Goal: Find specific page/section: Find specific page/section

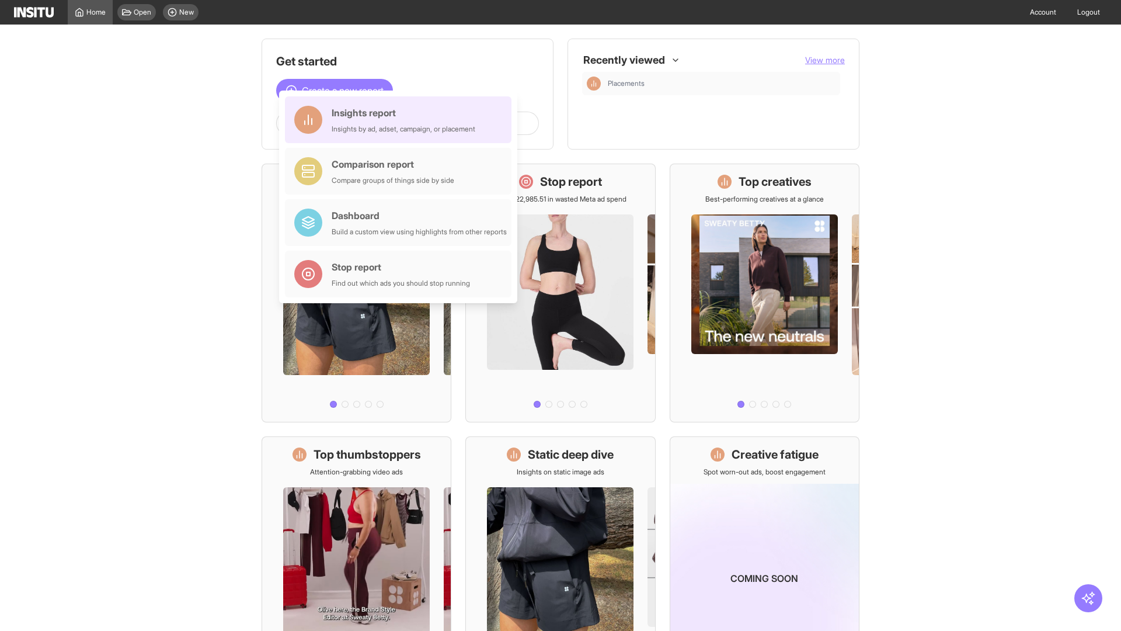
click at [401, 120] on div "Insights report Insights by ad, adset, campaign, or placement" at bounding box center [404, 120] width 144 height 28
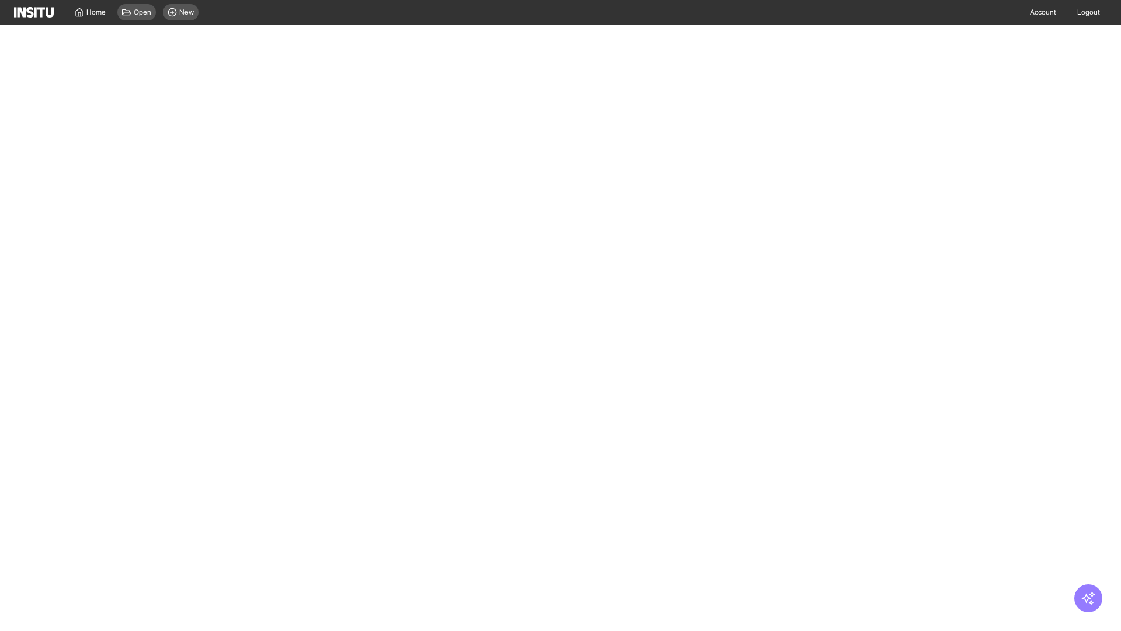
select select "**"
